Goal: Transaction & Acquisition: Purchase product/service

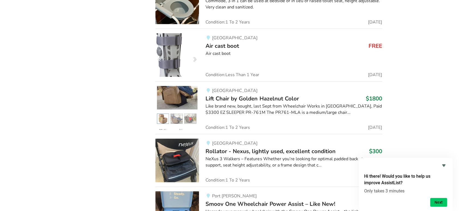
scroll to position [12958, 0]
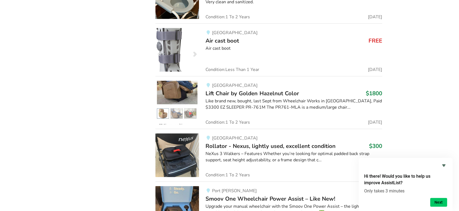
click at [192, 81] on img at bounding box center [177, 103] width 44 height 44
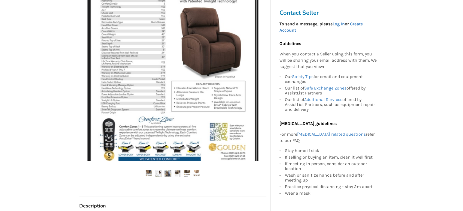
scroll to position [121, 0]
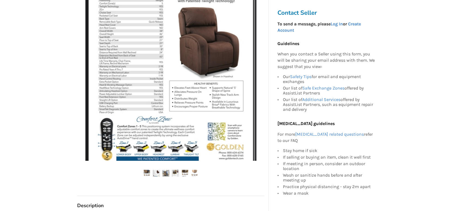
click at [153, 171] on img at bounding box center [156, 173] width 7 height 7
click at [166, 173] on img at bounding box center [165, 173] width 7 height 7
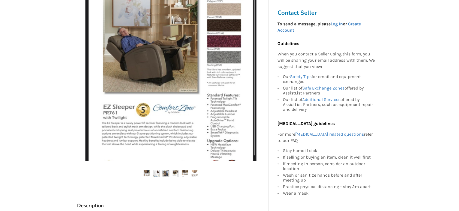
click at [148, 172] on img at bounding box center [146, 173] width 7 height 7
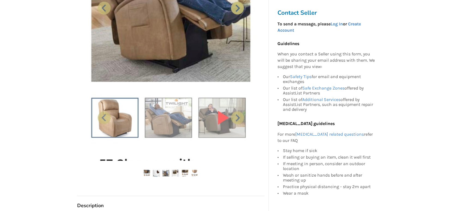
click at [154, 171] on img at bounding box center [156, 173] width 7 height 7
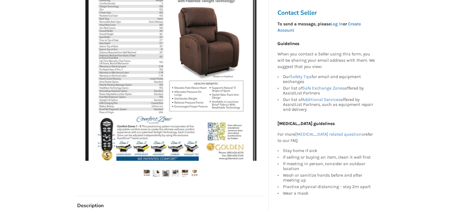
click at [165, 174] on img at bounding box center [165, 173] width 7 height 7
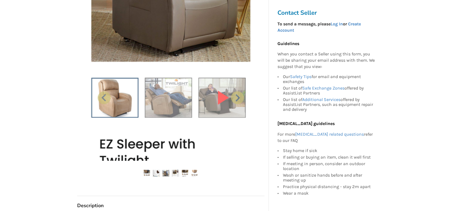
click at [218, 94] on img at bounding box center [170, 75] width 171 height 171
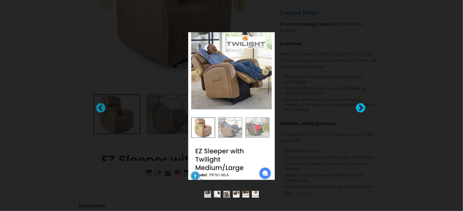
click at [359, 108] on div at bounding box center [358, 105] width 5 height 5
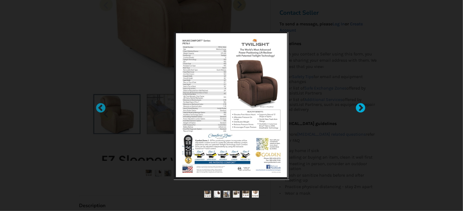
click at [359, 108] on div at bounding box center [358, 105] width 5 height 5
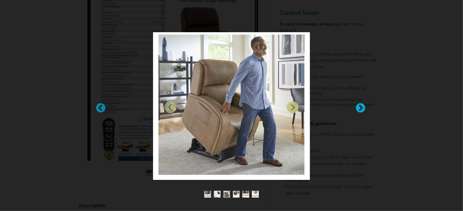
click at [359, 108] on div at bounding box center [358, 105] width 5 height 5
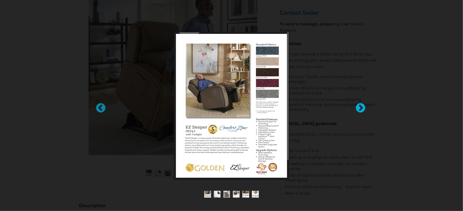
click at [359, 108] on div at bounding box center [358, 105] width 5 height 5
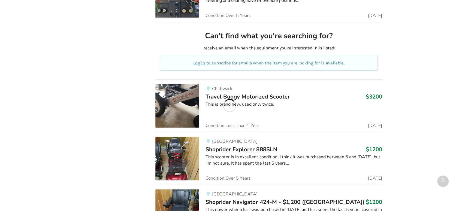
scroll to position [3308, 0]
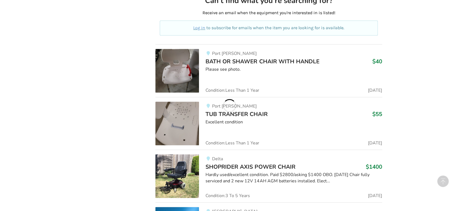
scroll to position [5510, 0]
